Goal: Information Seeking & Learning: Learn about a topic

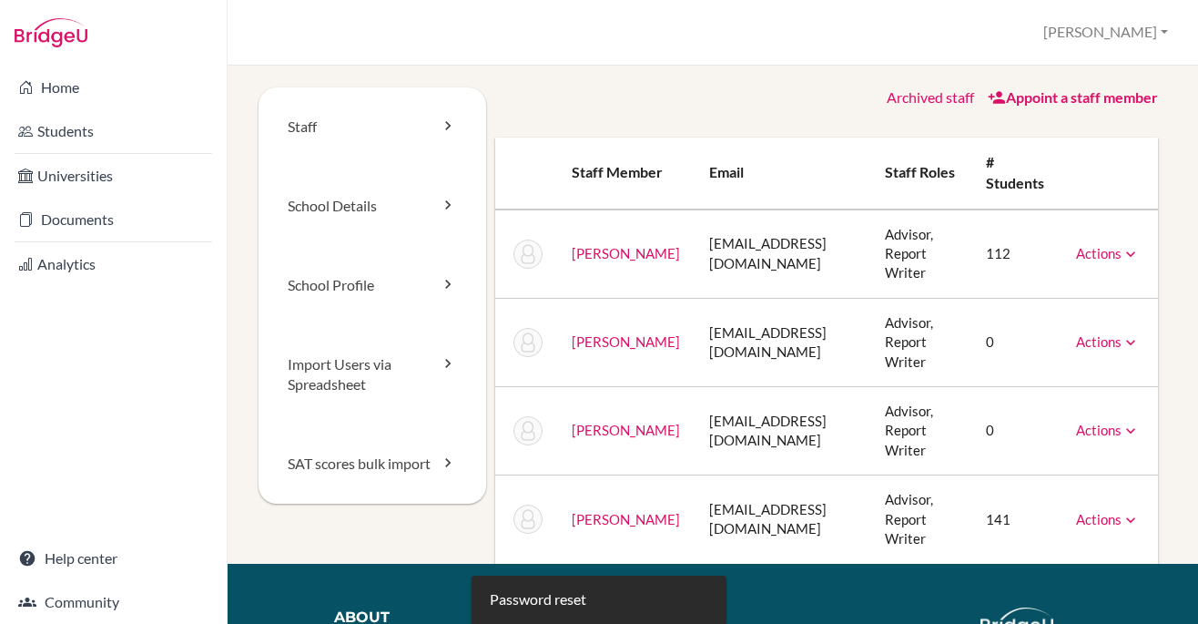
click at [55, 124] on link "Students" at bounding box center [113, 131] width 219 height 36
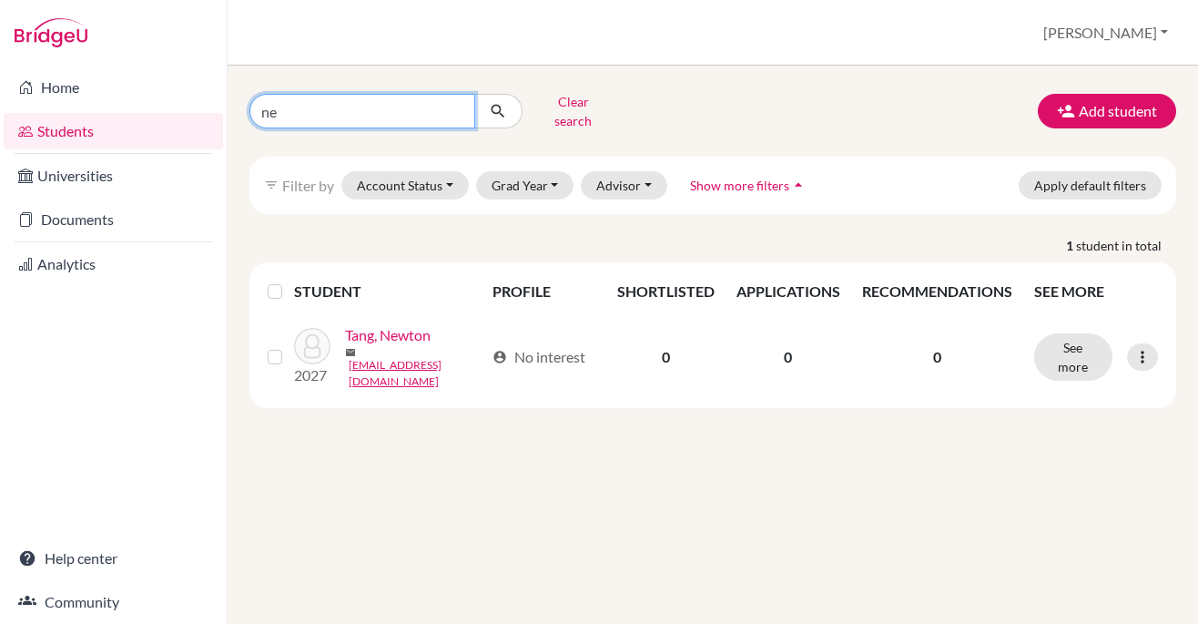
click at [374, 107] on input "ne" at bounding box center [362, 111] width 226 height 35
click at [516, 63] on div "Students overview Erin Profile School Settings Log out" at bounding box center [713, 33] width 971 height 66
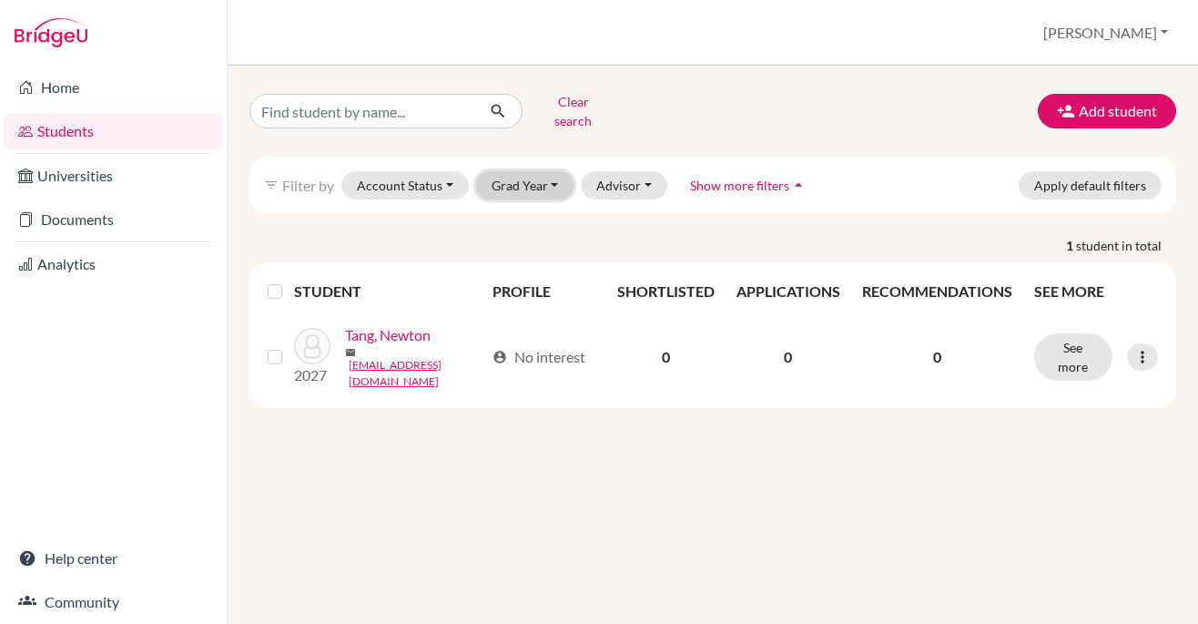
click at [550, 183] on button "Grad Year" at bounding box center [525, 185] width 98 height 28
click at [530, 213] on span "2029" at bounding box center [515, 224] width 33 height 22
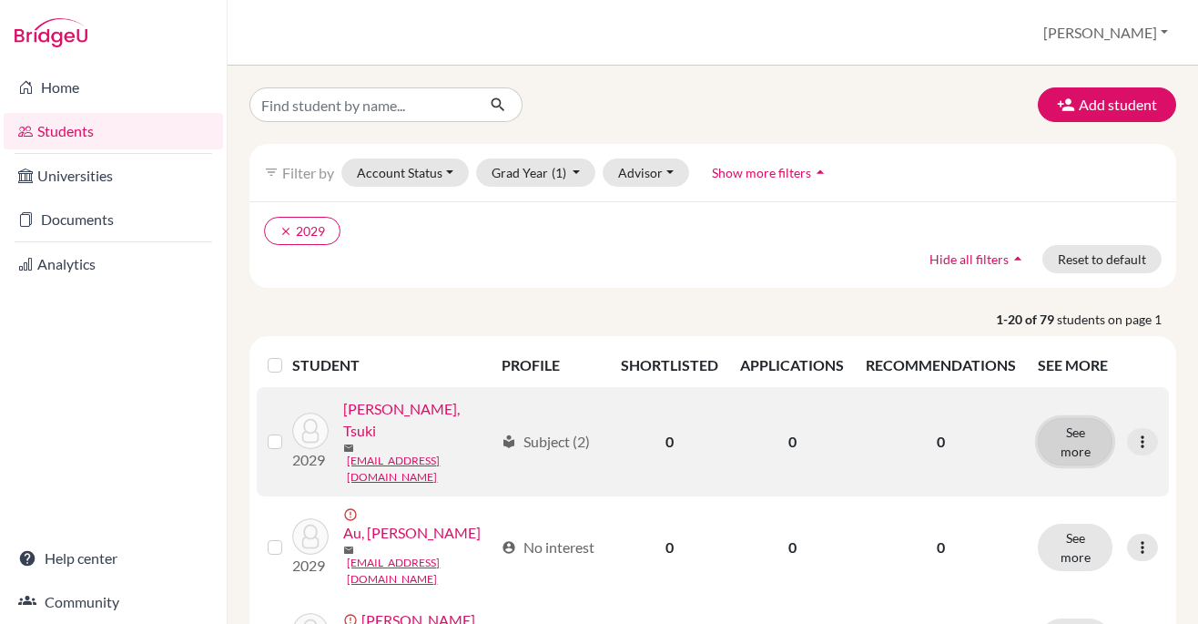
click at [1050, 431] on button "See more" at bounding box center [1075, 441] width 75 height 47
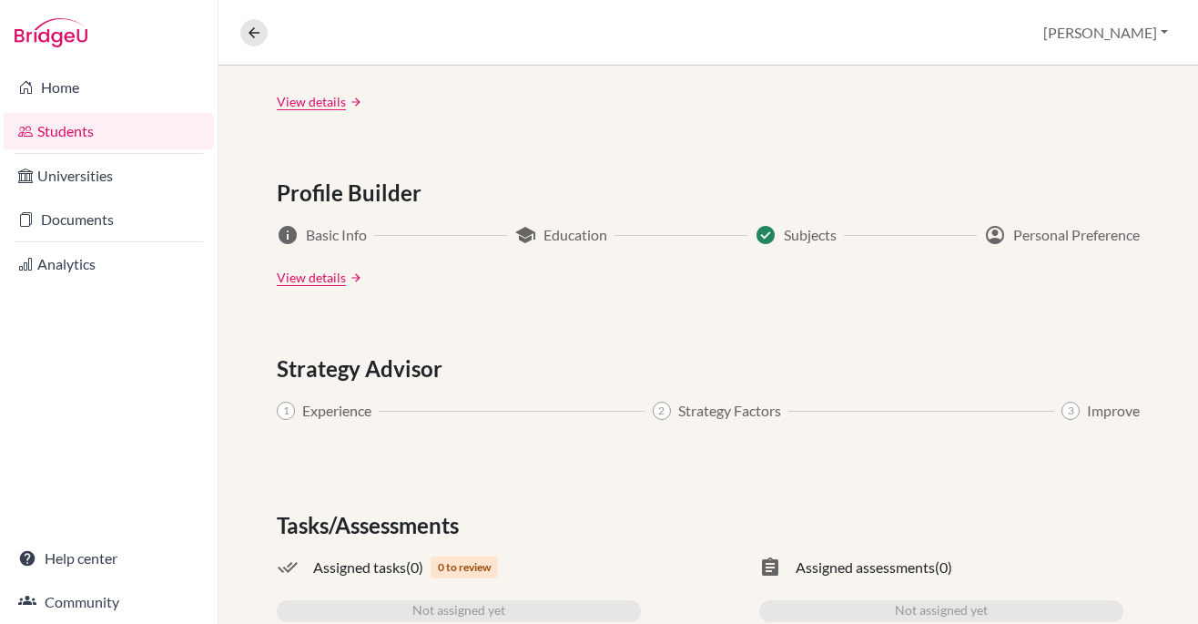
scroll to position [978, 0]
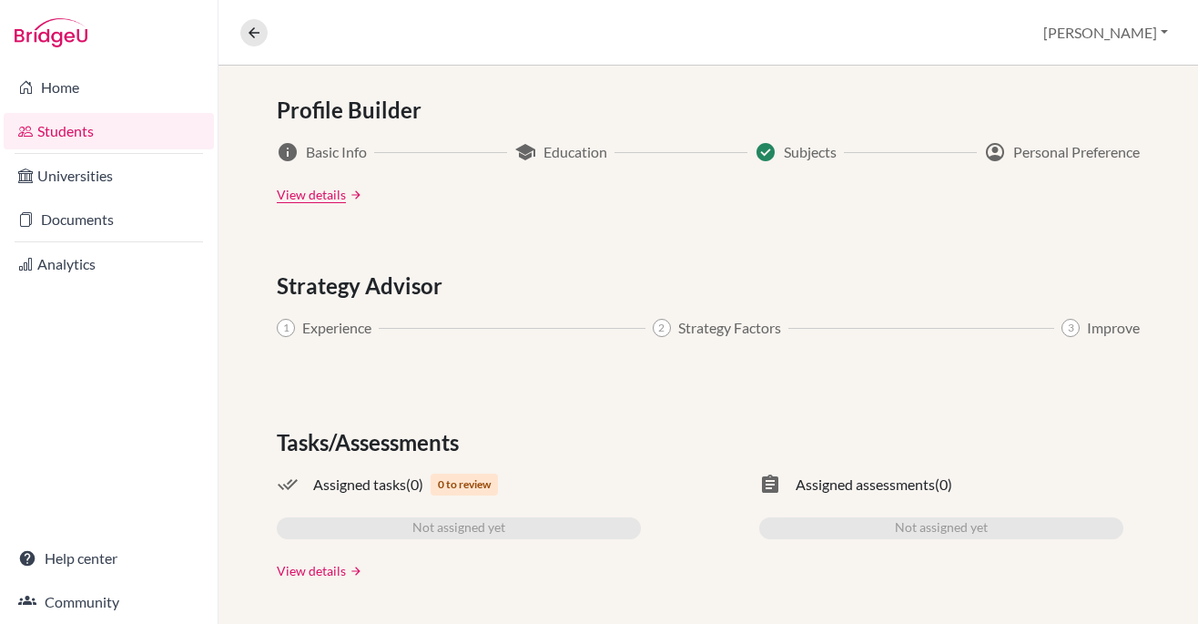
click at [313, 575] on link "View details" at bounding box center [311, 570] width 69 height 19
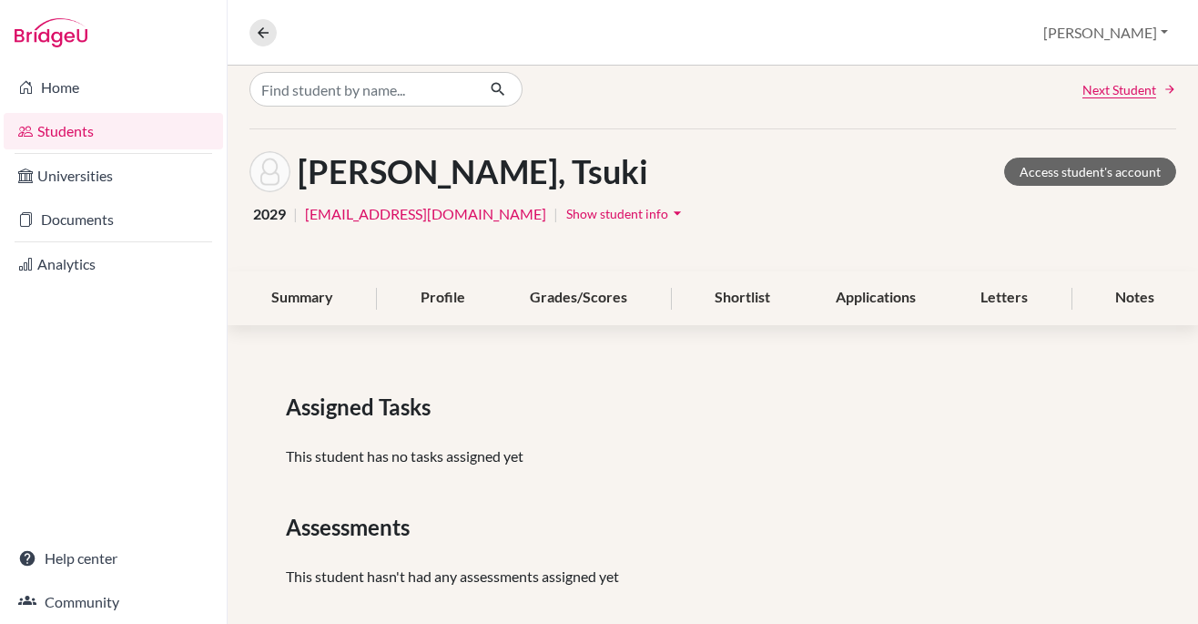
scroll to position [37, 0]
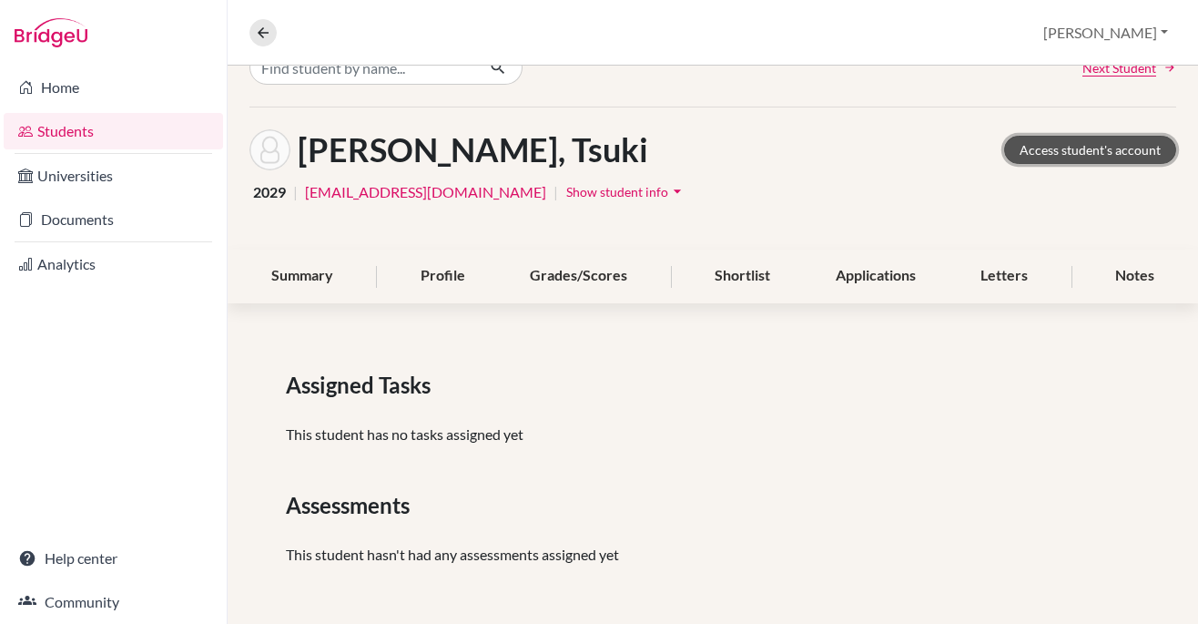
click at [1125, 142] on link "Access student's account" at bounding box center [1090, 150] width 172 height 28
